Goal: Contribute content: Contribute content

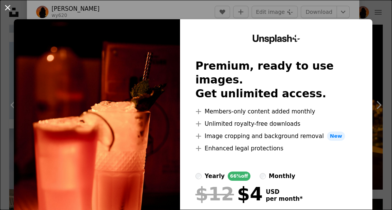
click at [10, 9] on button "An X shape" at bounding box center [7, 7] width 9 height 9
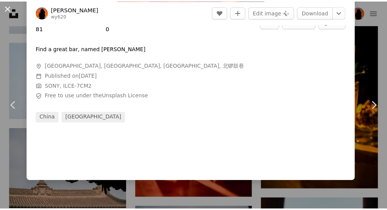
scroll to position [250, 0]
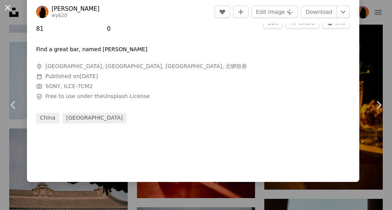
click at [7, 10] on button "An X shape" at bounding box center [7, 7] width 9 height 9
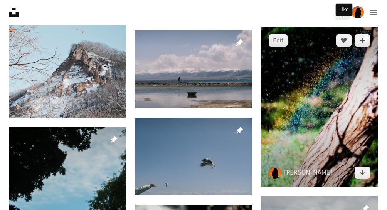
scroll to position [288, 0]
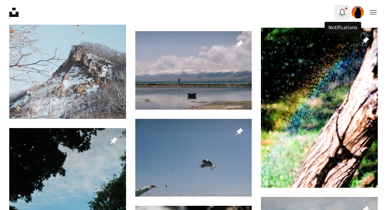
click at [345, 17] on button "Bell" at bounding box center [341, 12] width 15 height 15
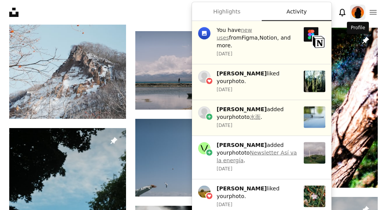
click at [359, 8] on img "Profile" at bounding box center [357, 12] width 12 height 12
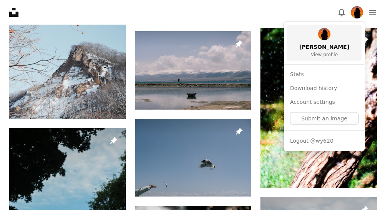
click at [326, 37] on img at bounding box center [325, 34] width 12 height 12
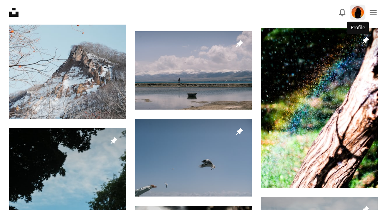
click at [355, 14] on img "Profile" at bounding box center [357, 12] width 12 height 12
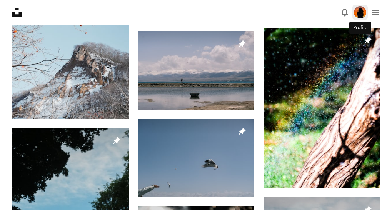
scroll to position [0, 0]
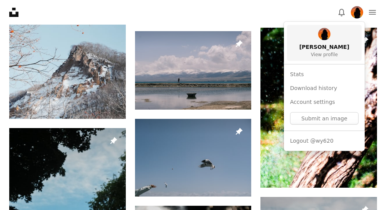
click at [324, 52] on span "View profile" at bounding box center [324, 55] width 27 height 6
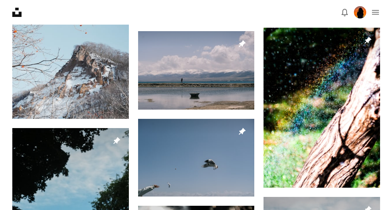
scroll to position [585, 0]
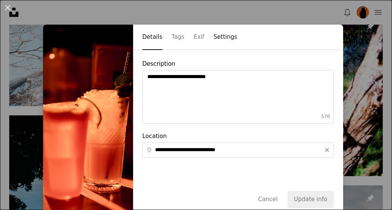
click at [218, 41] on button "Settings" at bounding box center [226, 37] width 24 height 25
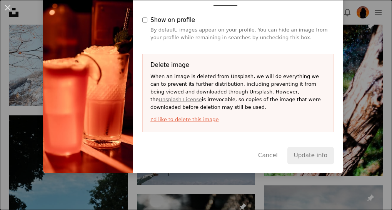
scroll to position [45, 0]
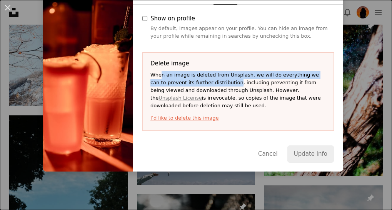
drag, startPoint x: 159, startPoint y: 75, endPoint x: 218, endPoint y: 81, distance: 59.2
click at [218, 81] on p "When an image is deleted from Unsplash, we will do everything we can to prevent…" at bounding box center [239, 90] width 176 height 39
click at [213, 82] on p "When an image is deleted from Unsplash, we will do everything we can to prevent…" at bounding box center [239, 90] width 176 height 39
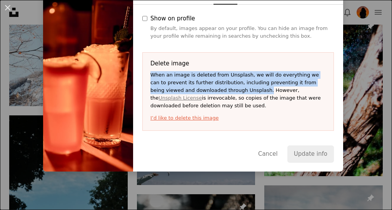
drag, startPoint x: 148, startPoint y: 74, endPoint x: 230, endPoint y: 90, distance: 83.9
click at [230, 90] on p "When an image is deleted from Unsplash, we will do everything we can to prevent…" at bounding box center [239, 90] width 176 height 39
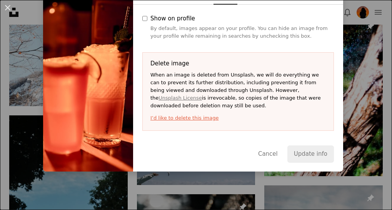
click at [233, 92] on p "When an image is deleted from Unsplash, we will do everything we can to prevent…" at bounding box center [239, 90] width 176 height 39
drag, startPoint x: 231, startPoint y: 91, endPoint x: 243, endPoint y: 109, distance: 21.5
click at [243, 109] on p "When an image is deleted from Unsplash, we will do everything we can to prevent…" at bounding box center [239, 90] width 176 height 39
click at [188, 119] on button "I’d like to delete this image" at bounding box center [239, 118] width 176 height 8
